Goal: Navigation & Orientation: Find specific page/section

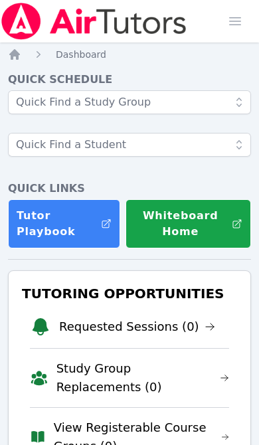
click at [242, 21] on span "button" at bounding box center [234, 21] width 29 height 29
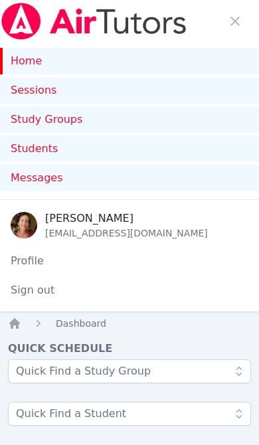
click at [58, 120] on link "Study Groups" at bounding box center [129, 119] width 259 height 27
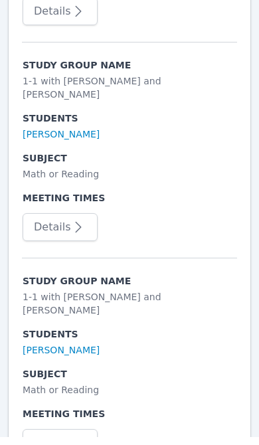
scroll to position [1566, 0]
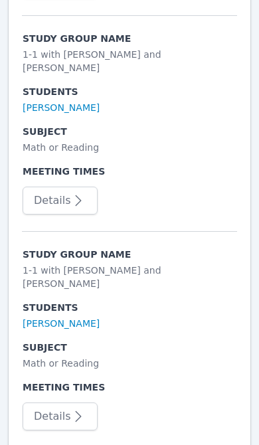
click at [76, 195] on icon "button" at bounding box center [79, 200] width 6 height 11
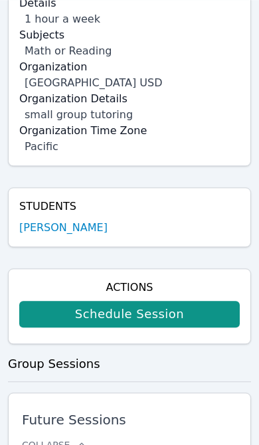
scroll to position [468, 0]
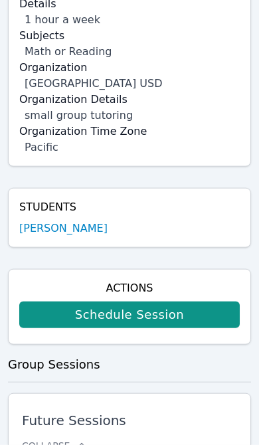
click at [86, 220] on link "[PERSON_NAME]" at bounding box center [63, 228] width 88 height 16
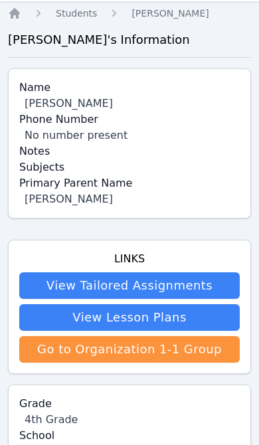
scroll to position [313, 0]
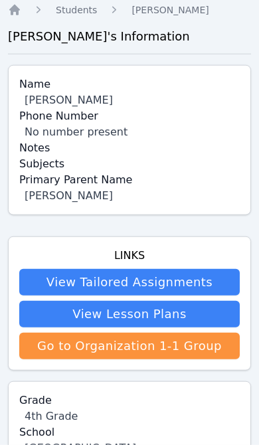
click at [176, 347] on link "Go to Organization 1-1 Group" at bounding box center [129, 346] width 220 height 27
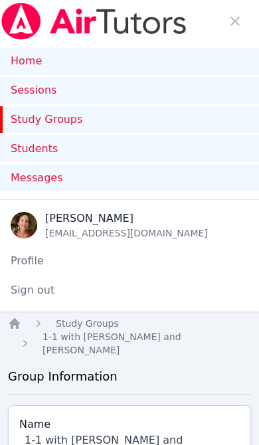
click at [241, 21] on span "button" at bounding box center [234, 21] width 29 height 29
